Goal: Information Seeking & Learning: Learn about a topic

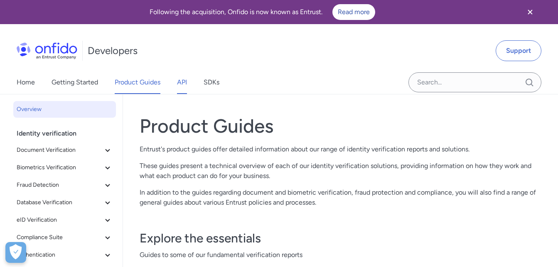
click at [186, 82] on link "API" at bounding box center [182, 82] width 10 height 23
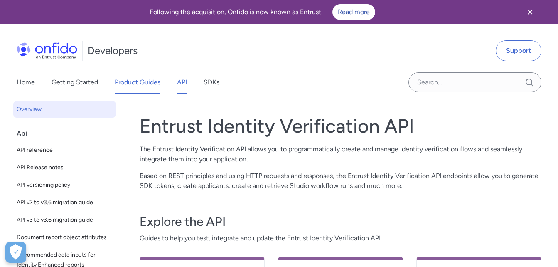
click at [151, 86] on link "Product Guides" at bounding box center [138, 82] width 46 height 23
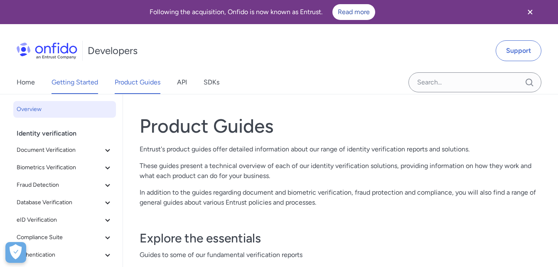
click at [95, 81] on link "Getting Started" at bounding box center [75, 82] width 47 height 23
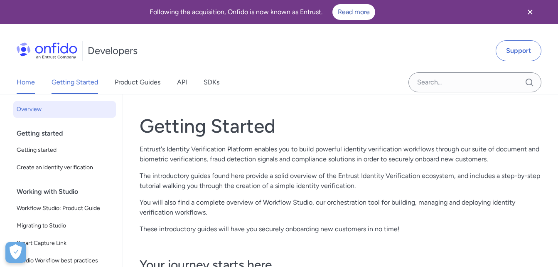
click at [25, 84] on link "Home" at bounding box center [26, 82] width 18 height 23
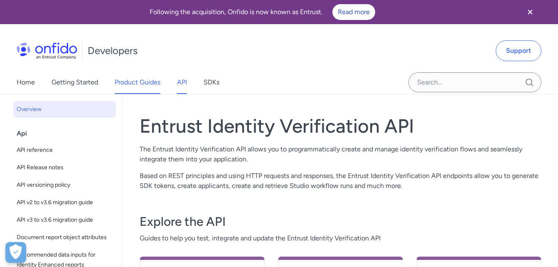
click at [126, 80] on link "Product Guides" at bounding box center [138, 82] width 46 height 23
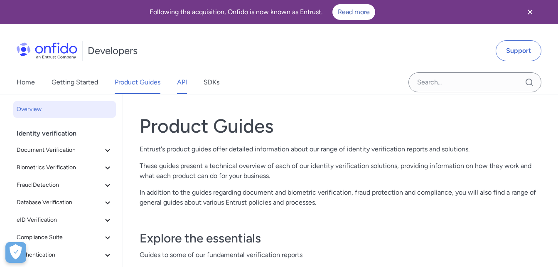
click at [180, 81] on link "API" at bounding box center [182, 82] width 10 height 23
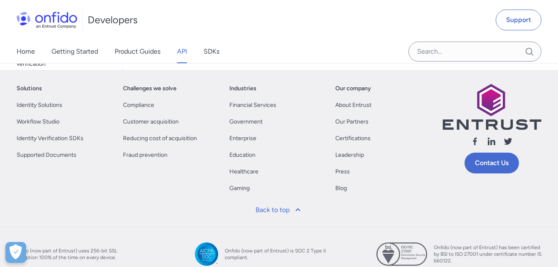
scroll to position [332, 0]
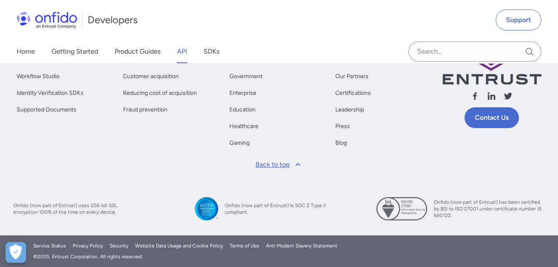
click at [293, 164] on icon at bounding box center [298, 165] width 10 height 10
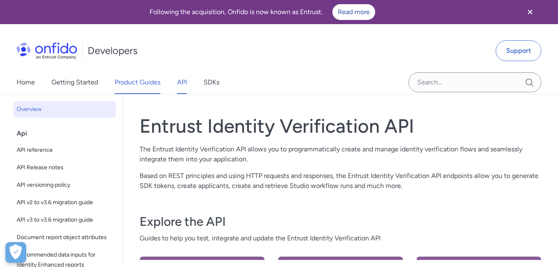
click at [145, 84] on link "Product Guides" at bounding box center [138, 82] width 46 height 23
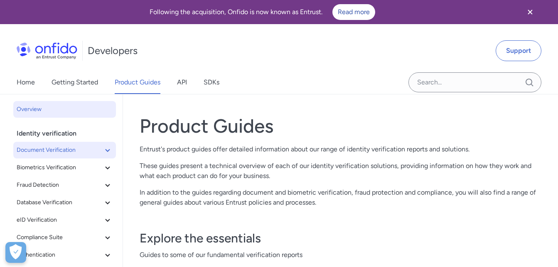
click at [53, 150] on span "Document Verification" at bounding box center [60, 150] width 86 height 10
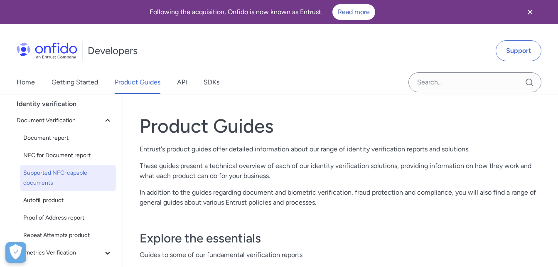
scroll to position [42, 0]
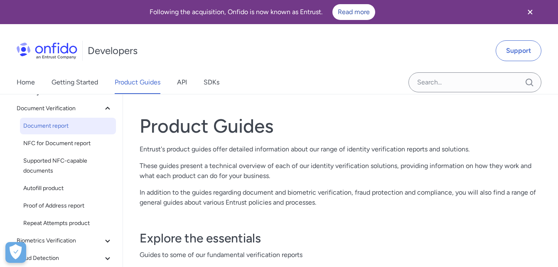
click at [56, 128] on span "Document report" at bounding box center [67, 126] width 89 height 10
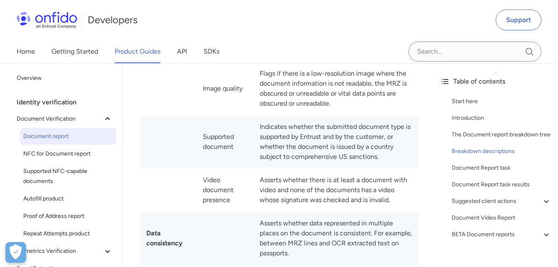
scroll to position [2620, 0]
click at [230, 114] on td "Image quality" at bounding box center [224, 87] width 57 height 53
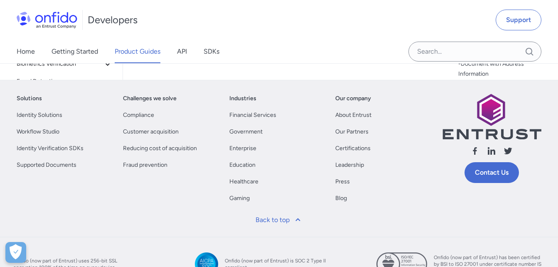
scroll to position [10414, 0]
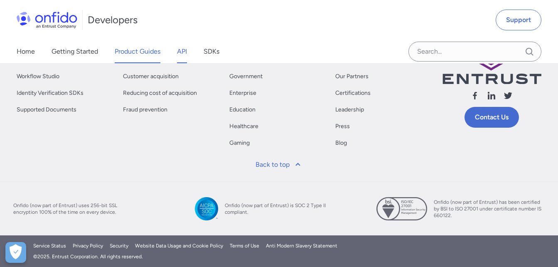
click at [183, 49] on link "API" at bounding box center [182, 51] width 10 height 23
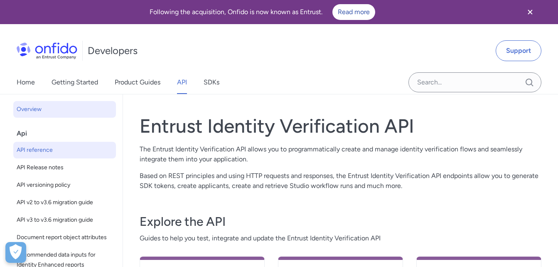
drag, startPoint x: 63, startPoint y: 153, endPoint x: 91, endPoint y: 153, distance: 28.7
click at [63, 152] on span "API reference" at bounding box center [65, 150] width 96 height 10
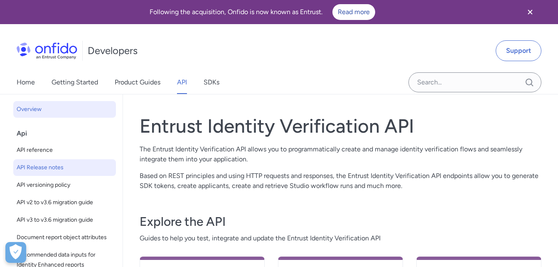
select select "http"
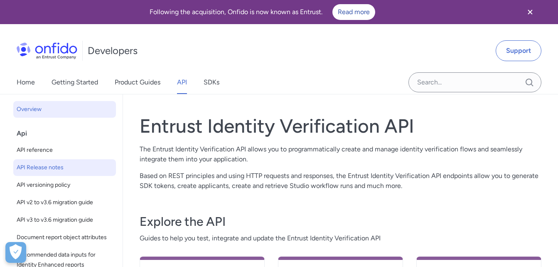
select select "http"
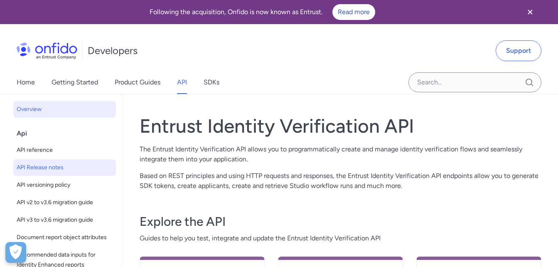
select select "http"
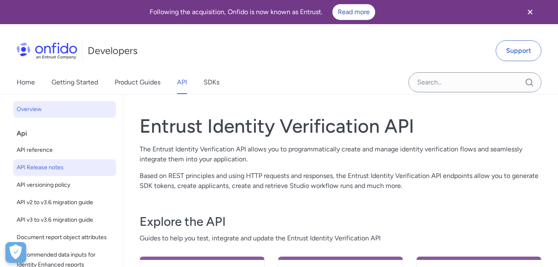
select select "http"
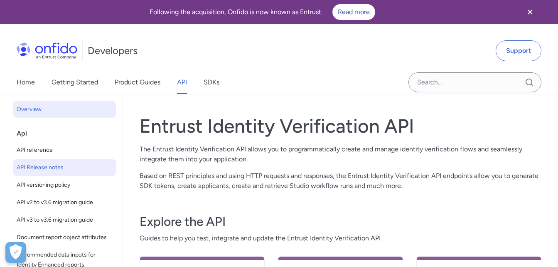
select select "http"
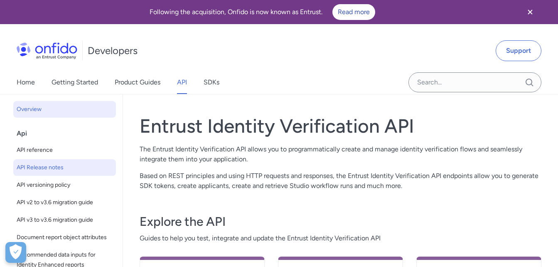
select select "http"
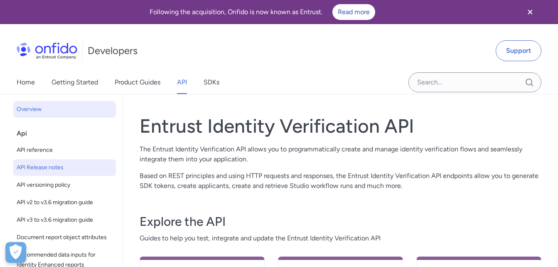
select select "http"
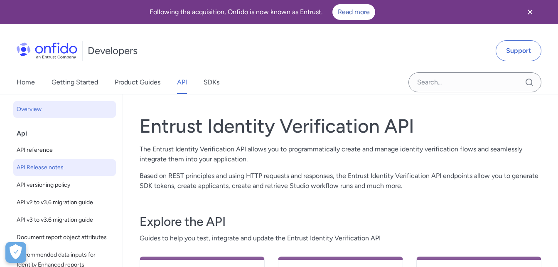
select select "http"
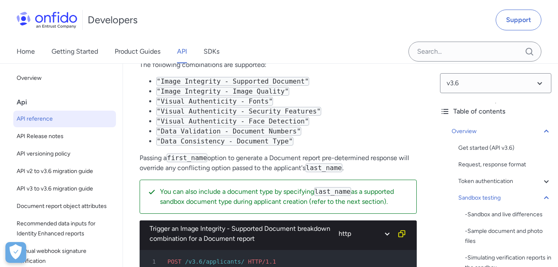
scroll to position [2744, 0]
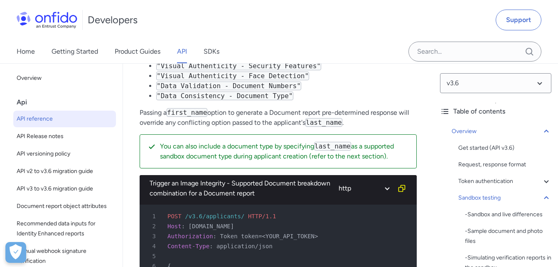
click at [277, 71] on li ""Visual Authenticity - Security Features"" at bounding box center [286, 66] width 261 height 10
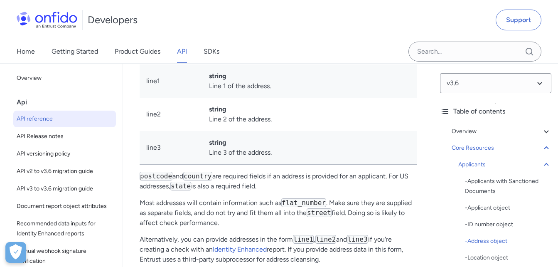
scroll to position [11685, 0]
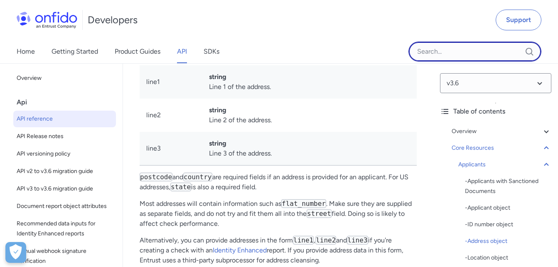
click at [467, 54] on input "Onfido search input field" at bounding box center [475, 52] width 133 height 20
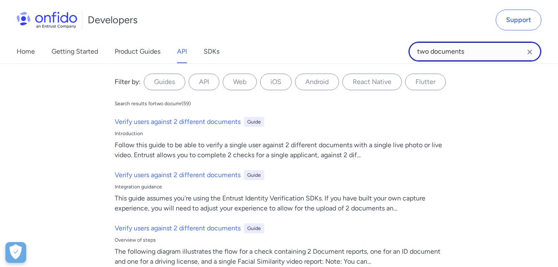
type input "two documents"
click at [473, 54] on input "two documents" at bounding box center [475, 52] width 133 height 20
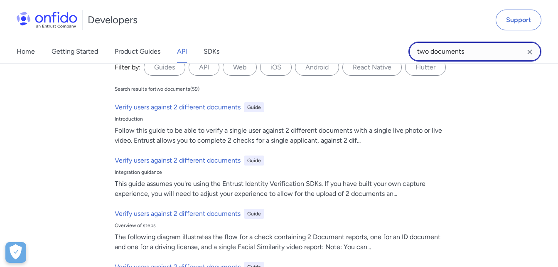
scroll to position [0, 0]
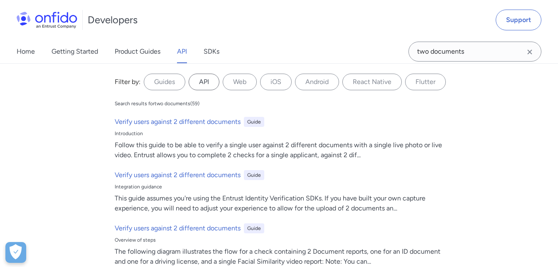
click at [209, 82] on label "API" at bounding box center [204, 82] width 31 height 17
click at [0, 0] on input "API" at bounding box center [0, 0] width 0 height 0
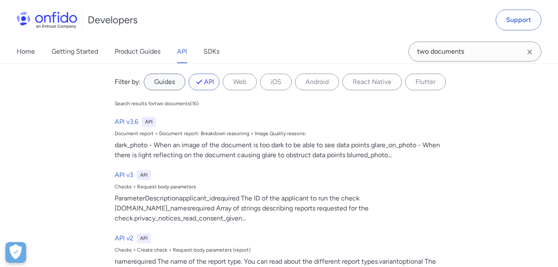
click at [162, 81] on label "Guides" at bounding box center [165, 82] width 42 height 17
click at [0, 0] on input "Guides" at bounding box center [0, 0] width 0 height 0
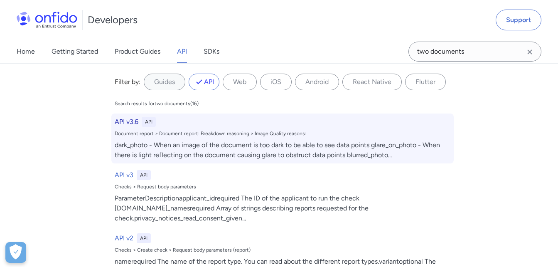
click at [125, 121] on h6 "API v3.6" at bounding box center [127, 122] width 24 height 10
click at [124, 121] on h6 "API v3.6" at bounding box center [127, 122] width 24 height 10
click at [268, 154] on div "dark_photo - When an image of the document is too dark to be able to see data p…" at bounding box center [283, 150] width 336 height 20
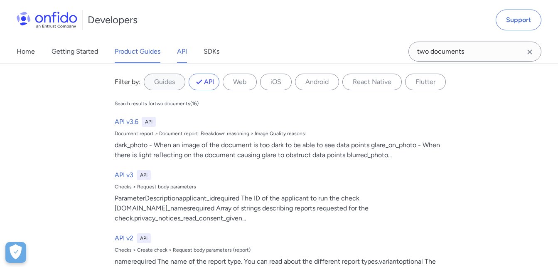
click at [134, 52] on link "Product Guides" at bounding box center [138, 51] width 46 height 23
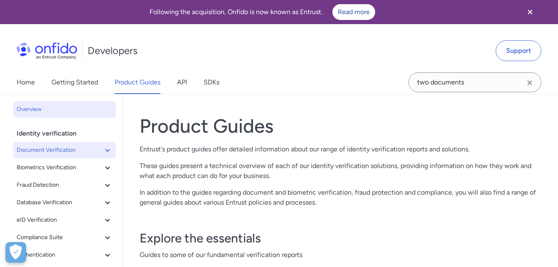
click at [61, 153] on span "Document Verification" at bounding box center [60, 150] width 86 height 10
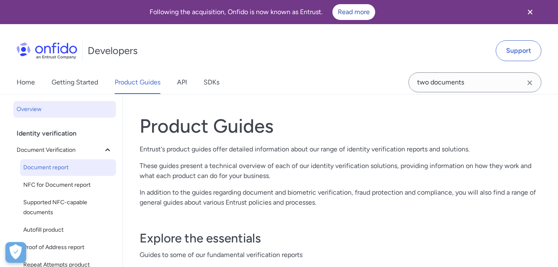
click at [62, 167] on span "Document report" at bounding box center [67, 168] width 89 height 10
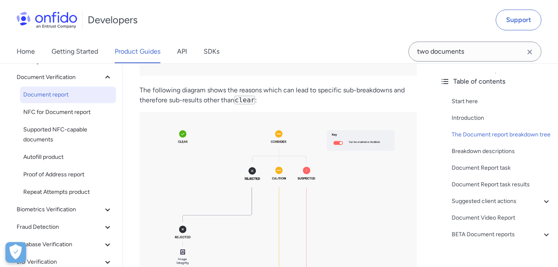
scroll to position [998, 0]
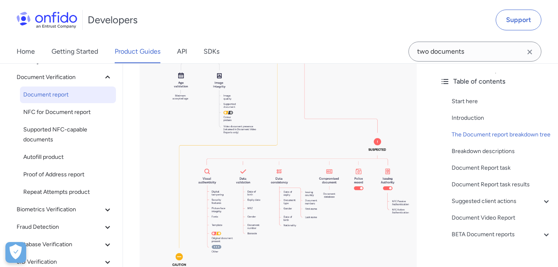
click at [360, 178] on img at bounding box center [278, 160] width 277 height 414
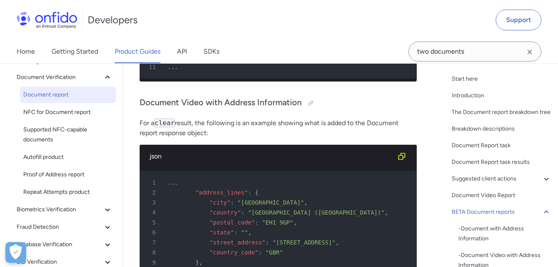
scroll to position [9791, 0]
